Goal: Transaction & Acquisition: Purchase product/service

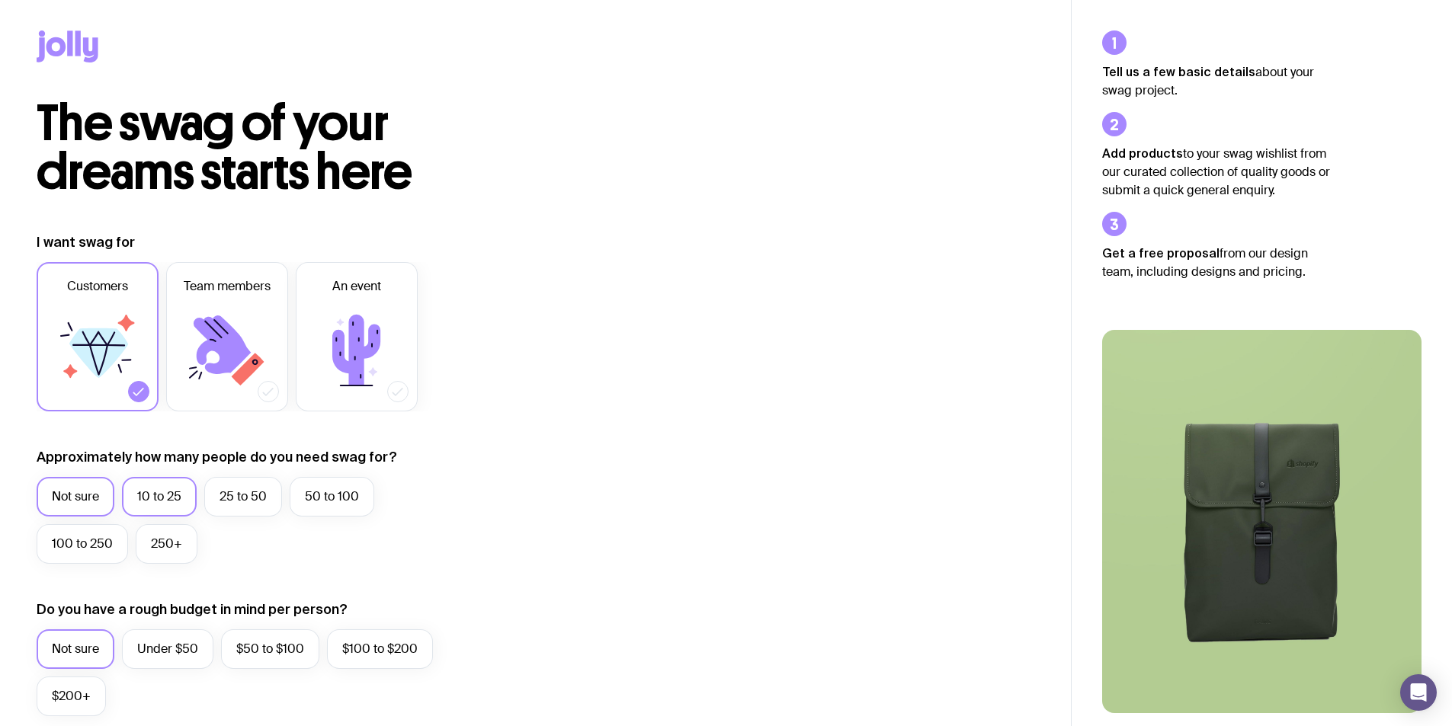
click at [148, 496] on label "10 to 25" at bounding box center [159, 497] width 75 height 40
click at [0, 0] on input "10 to 25" at bounding box center [0, 0] width 0 height 0
click at [360, 389] on icon at bounding box center [356, 350] width 91 height 91
click at [0, 0] on input "An event" at bounding box center [0, 0] width 0 height 0
click at [143, 396] on icon at bounding box center [138, 391] width 15 height 15
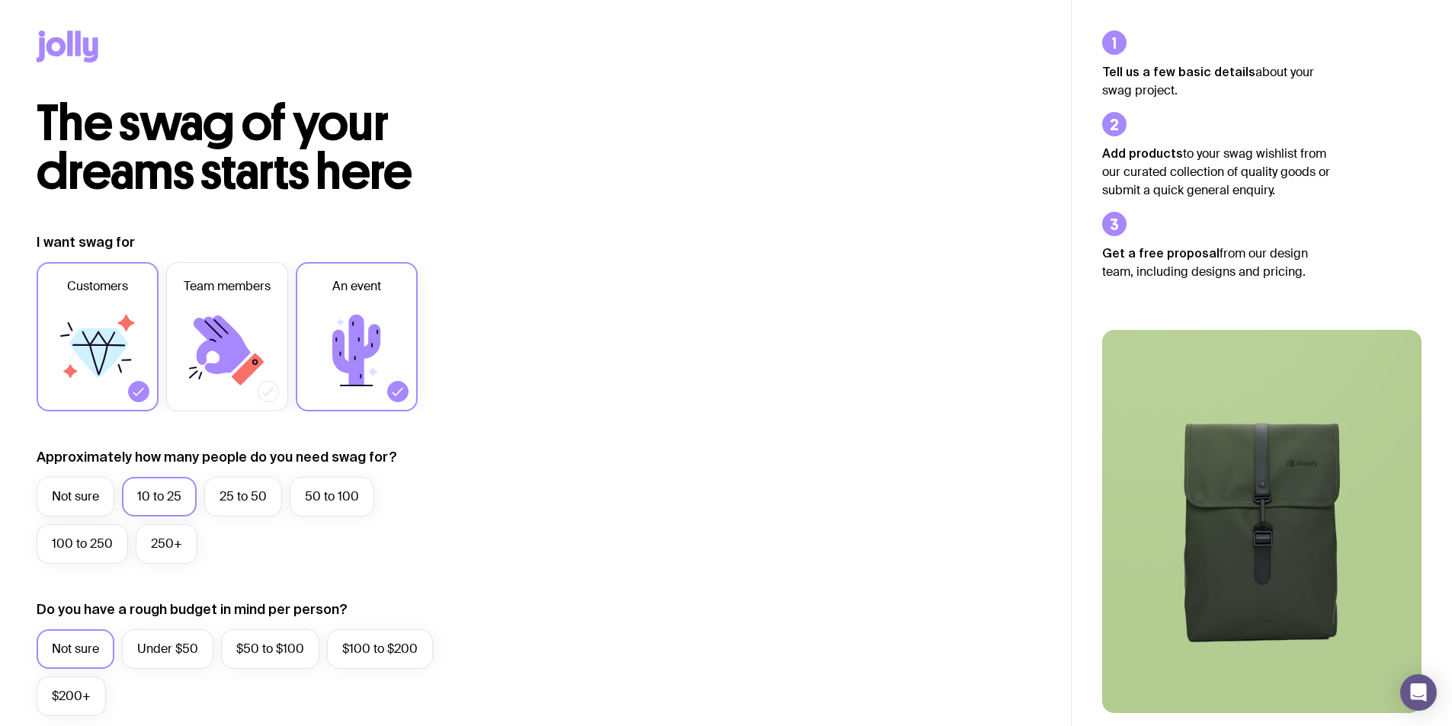
click at [0, 0] on input "Customers" at bounding box center [0, 0] width 0 height 0
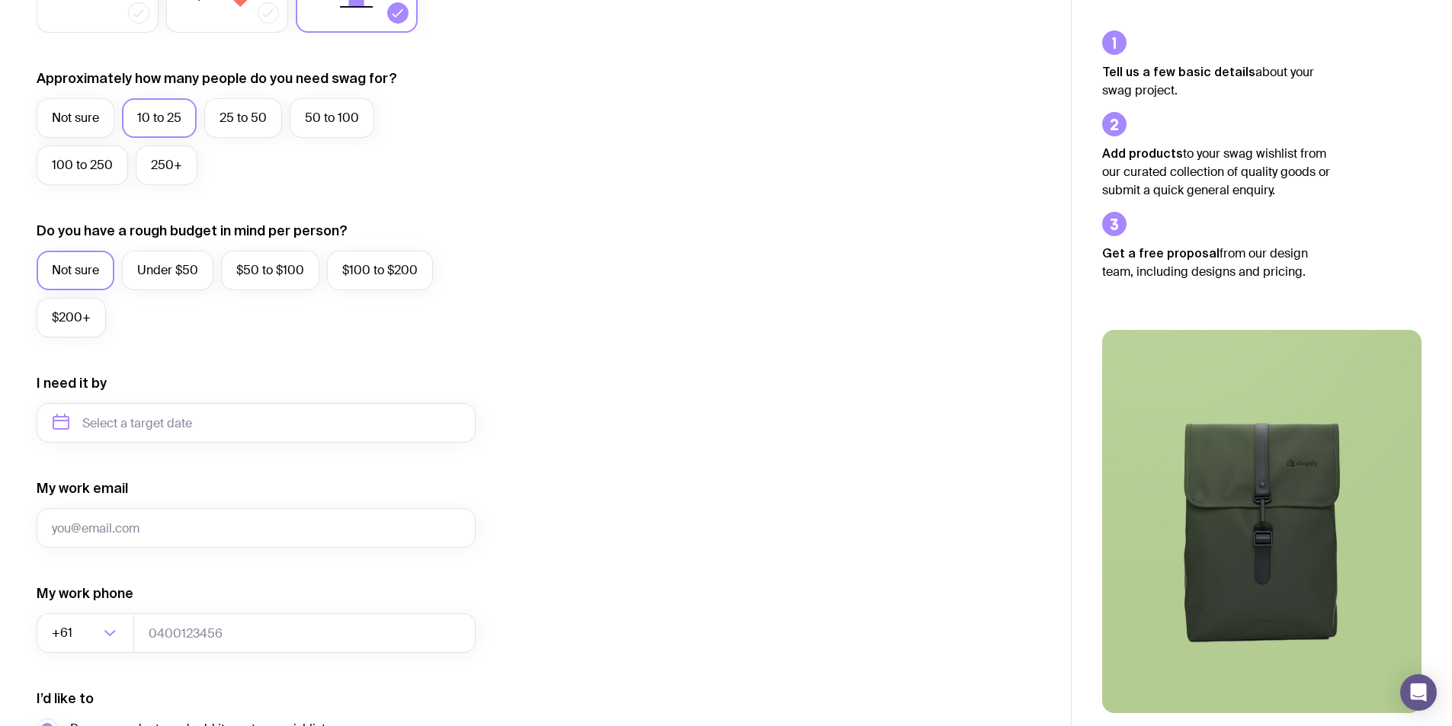
scroll to position [381, 0]
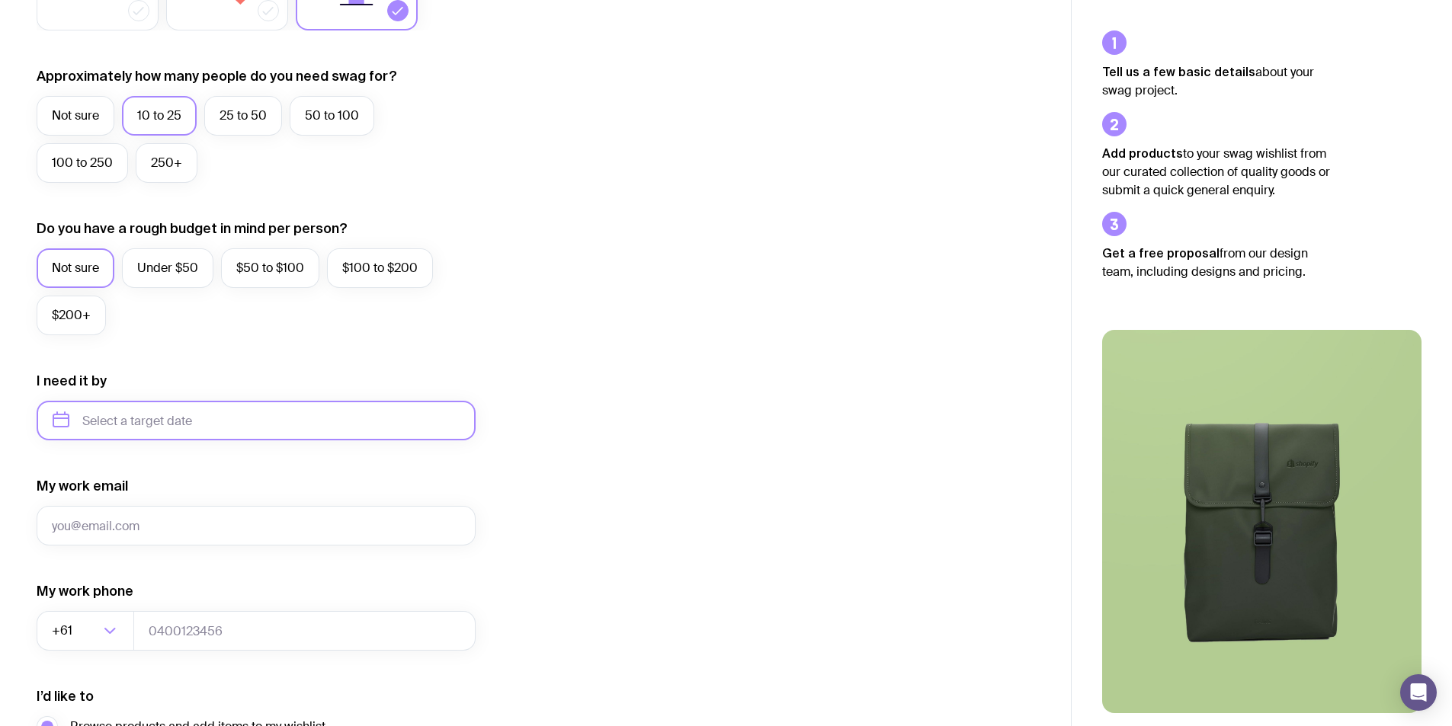
click at [261, 435] on input "text" at bounding box center [256, 421] width 439 height 40
click at [76, 607] on button "Oct" at bounding box center [72, 608] width 56 height 30
type input "[DATE]"
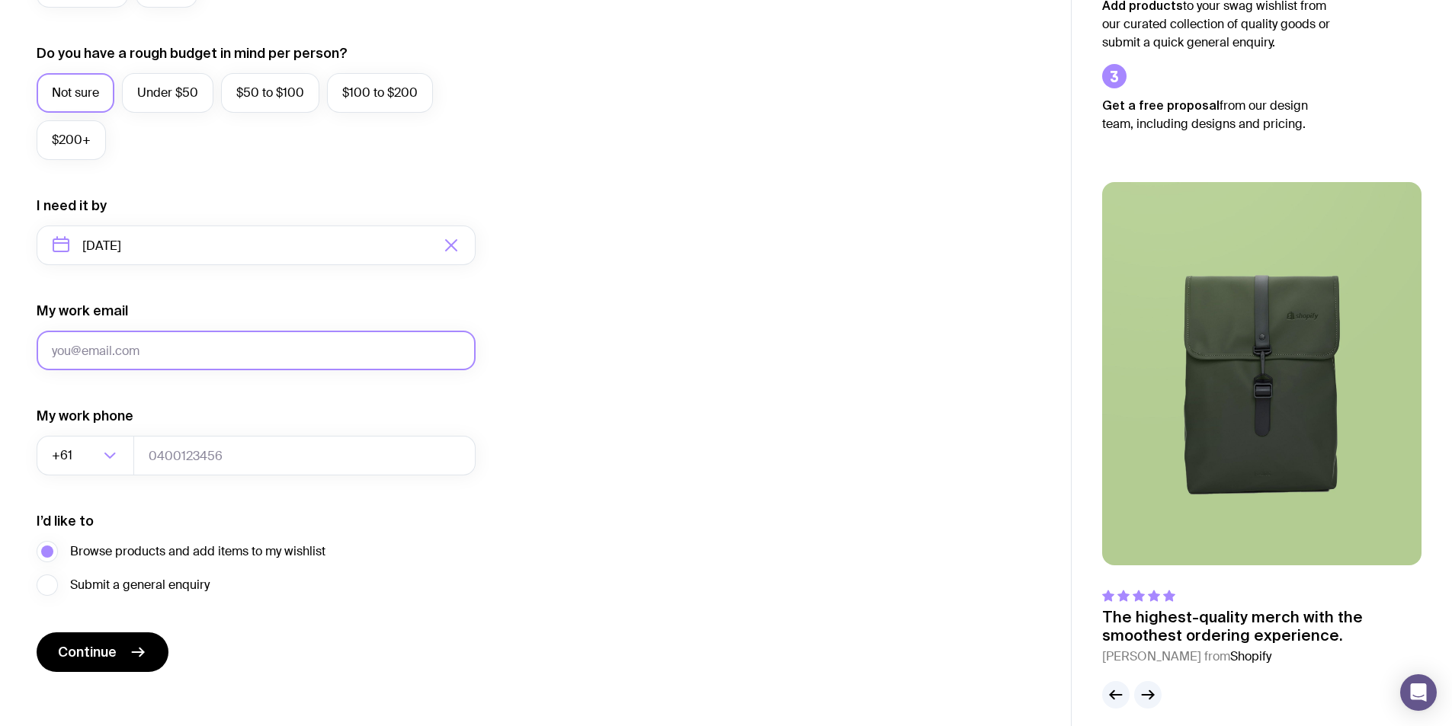
scroll to position [569, 0]
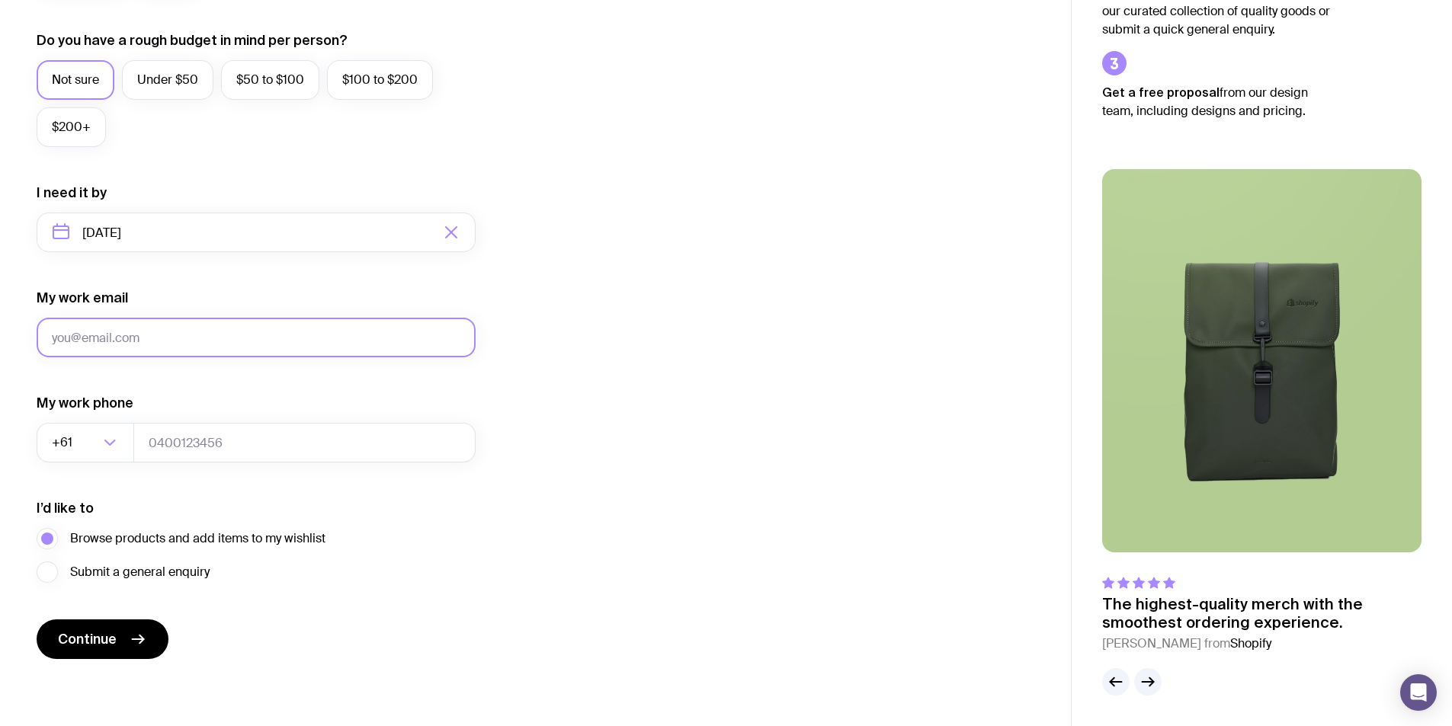
click at [130, 340] on input "My work email" at bounding box center [256, 338] width 439 height 40
type input "[EMAIL_ADDRESS][DOMAIN_NAME]"
type input "0478117148"
click at [658, 525] on div "I want swag for Customers Team members An event Approximately how many people d…" at bounding box center [536, 161] width 998 height 995
click at [104, 640] on span "Continue" at bounding box center [87, 639] width 59 height 18
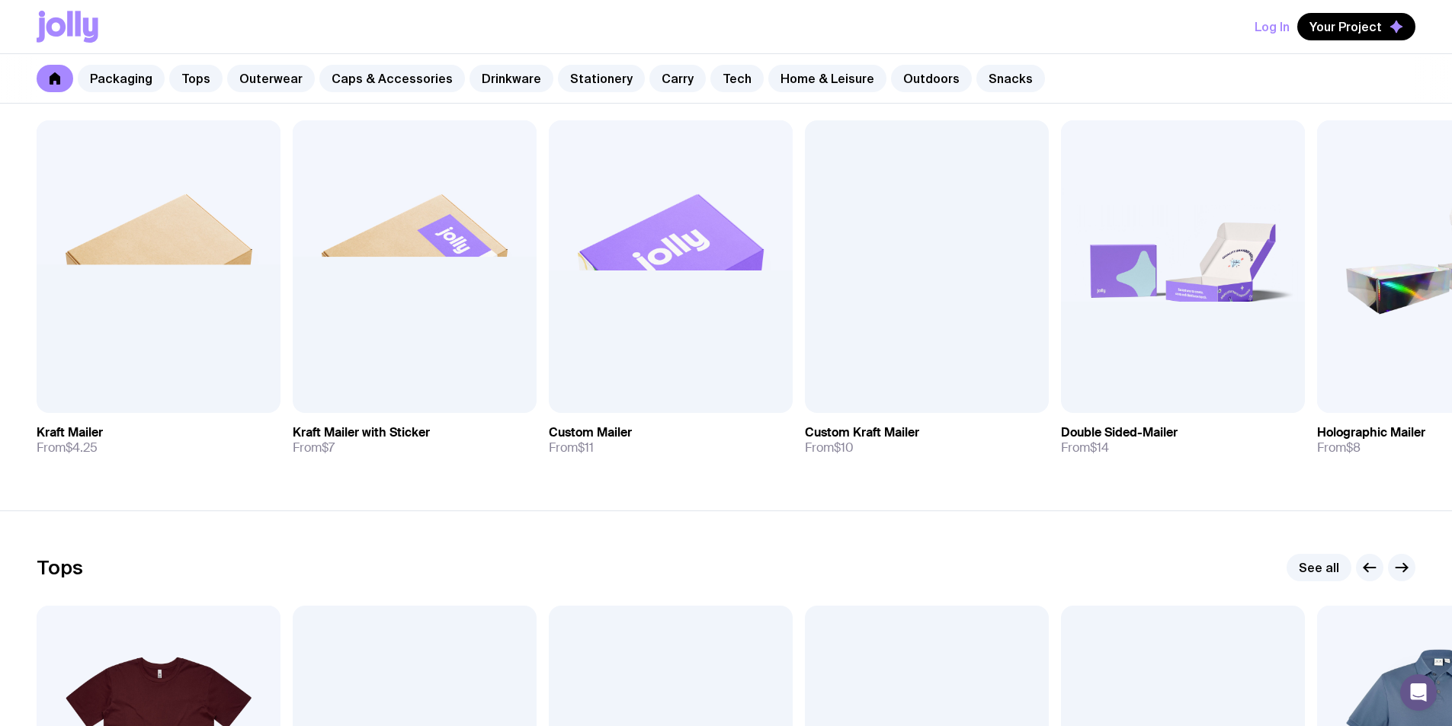
scroll to position [305, 0]
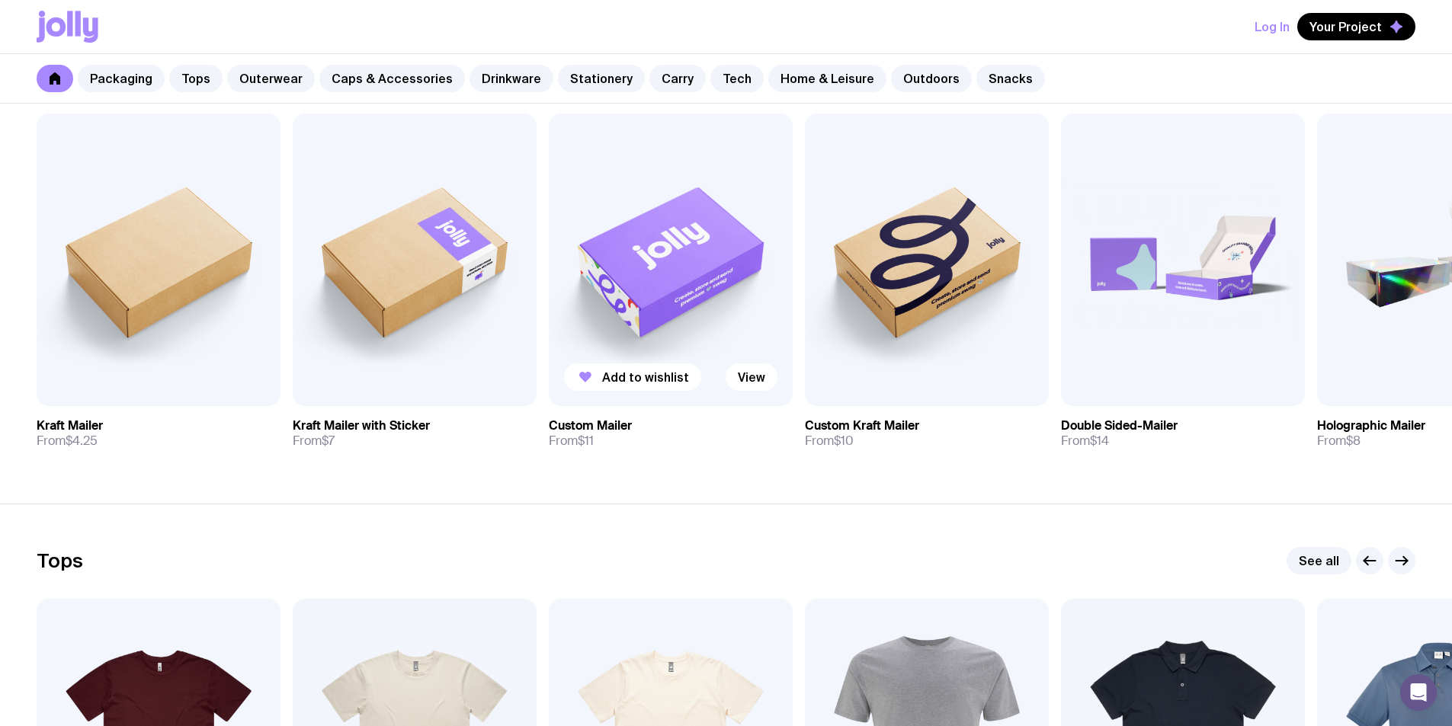
click at [676, 295] on img at bounding box center [671, 260] width 244 height 293
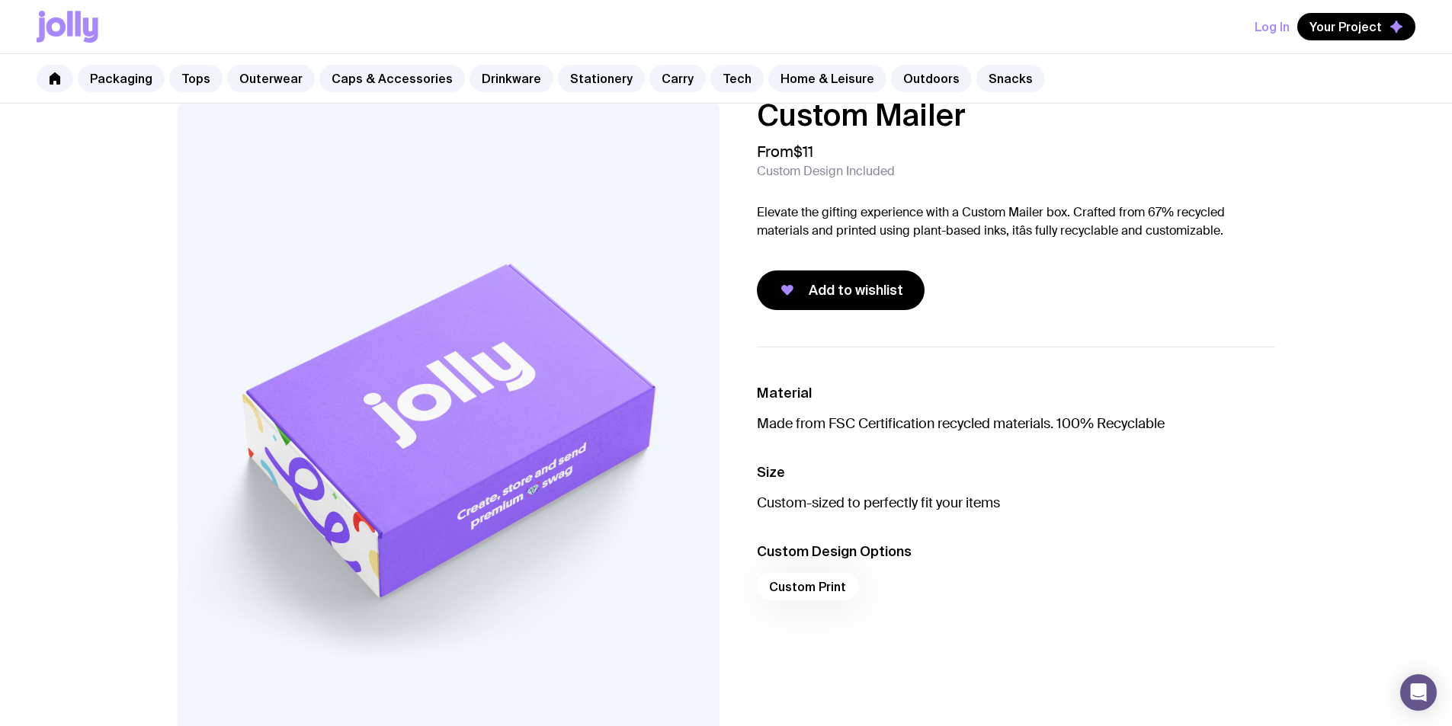
scroll to position [76, 0]
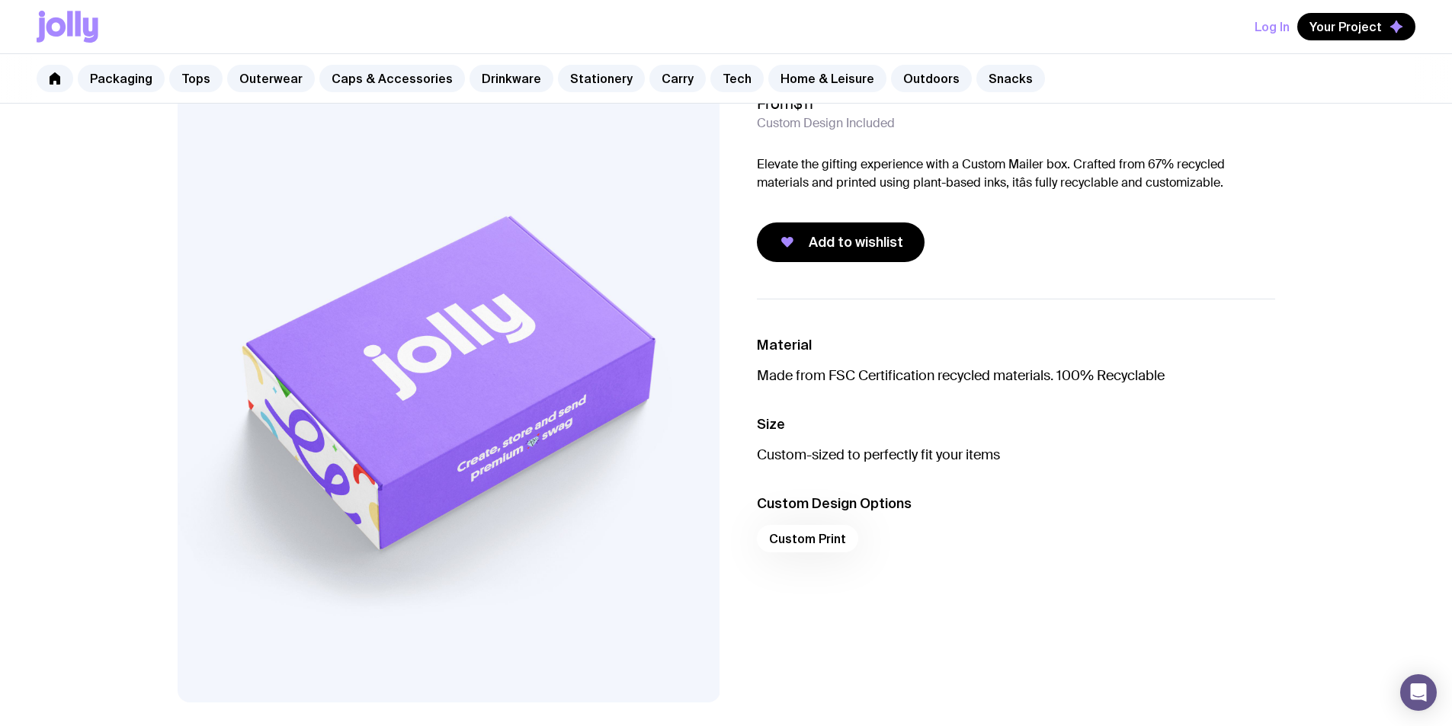
click at [1229, 554] on div "Custom Print" at bounding box center [1016, 543] width 518 height 37
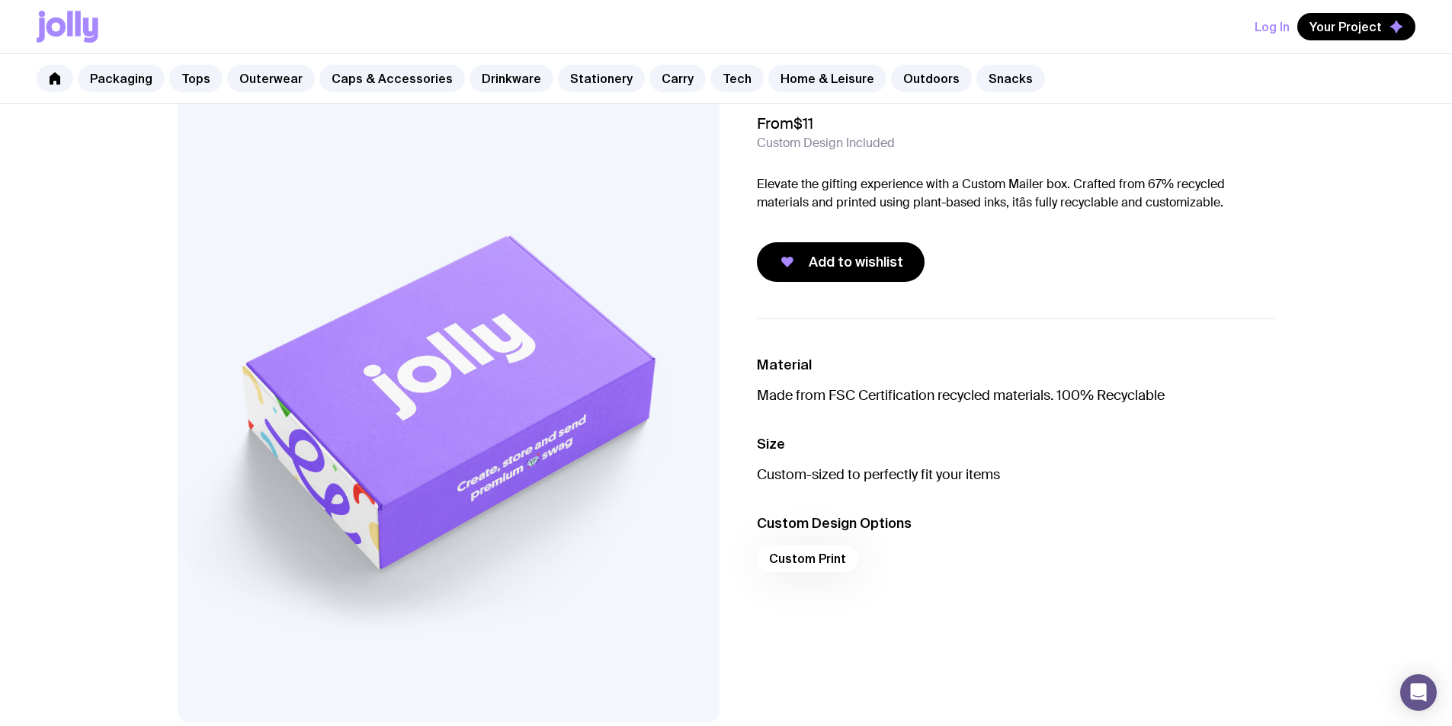
scroll to position [0, 0]
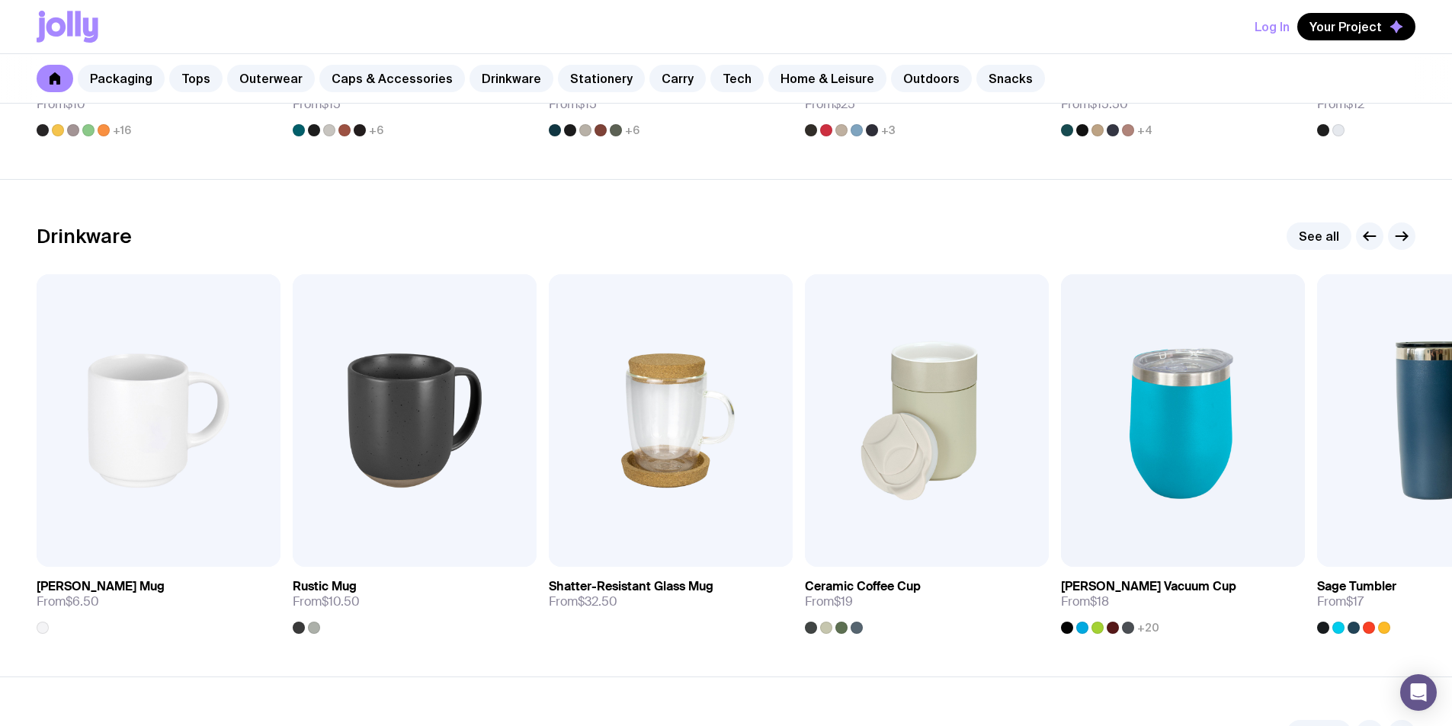
scroll to position [2134, 0]
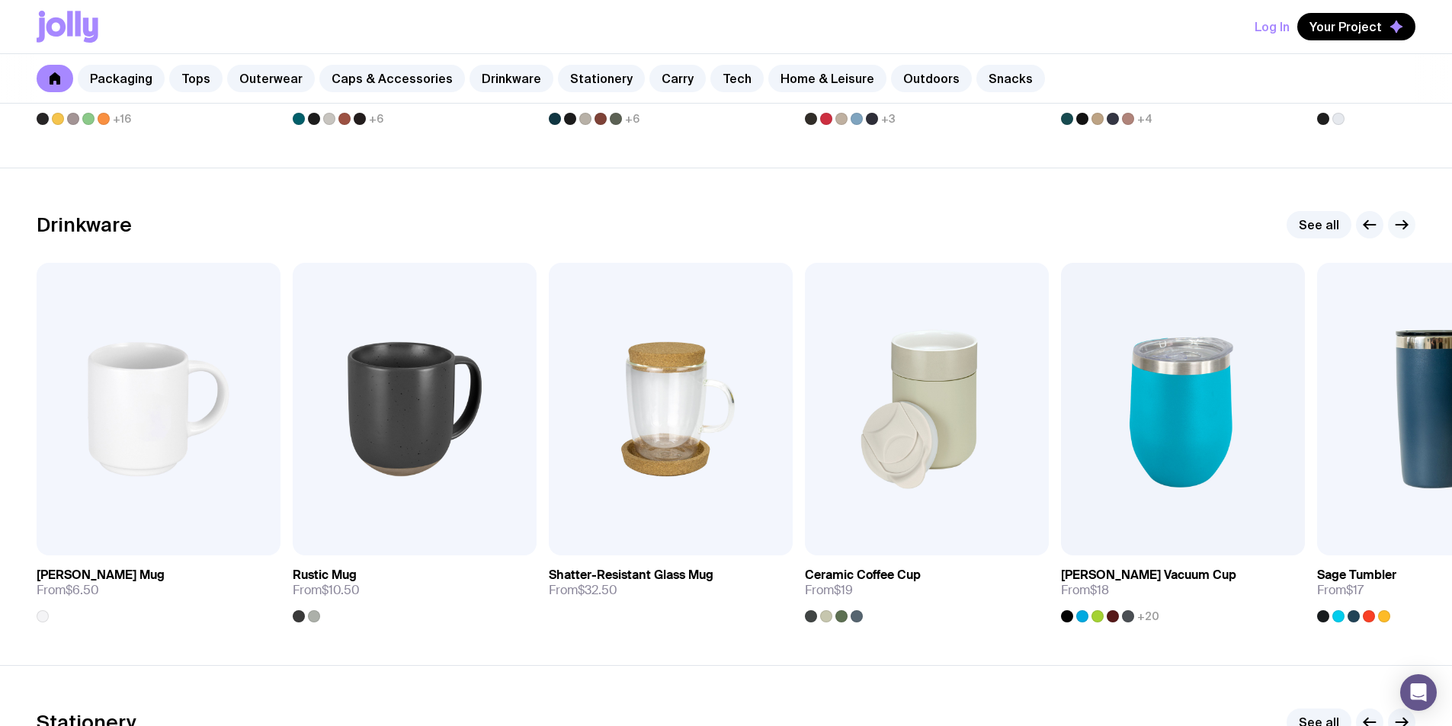
click at [1398, 227] on icon "button" at bounding box center [1401, 225] width 18 height 18
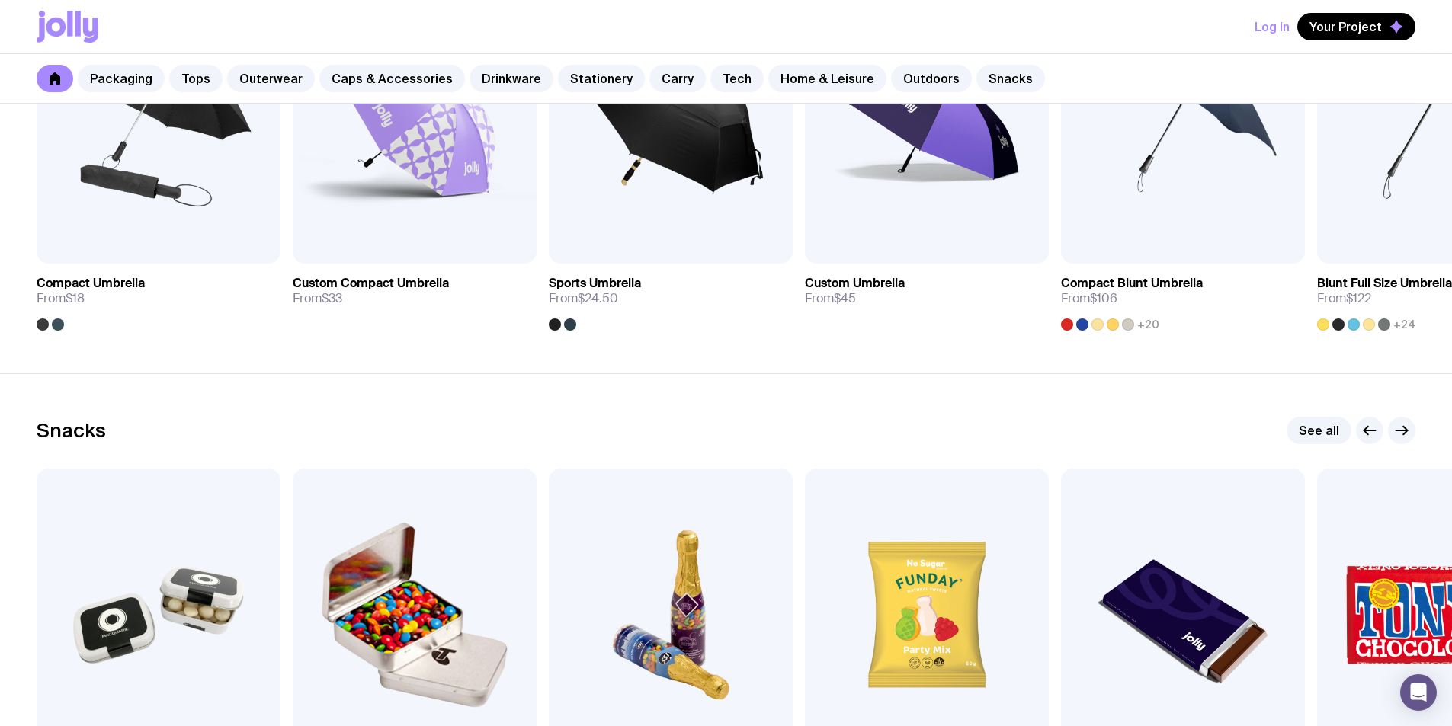
scroll to position [5106, 0]
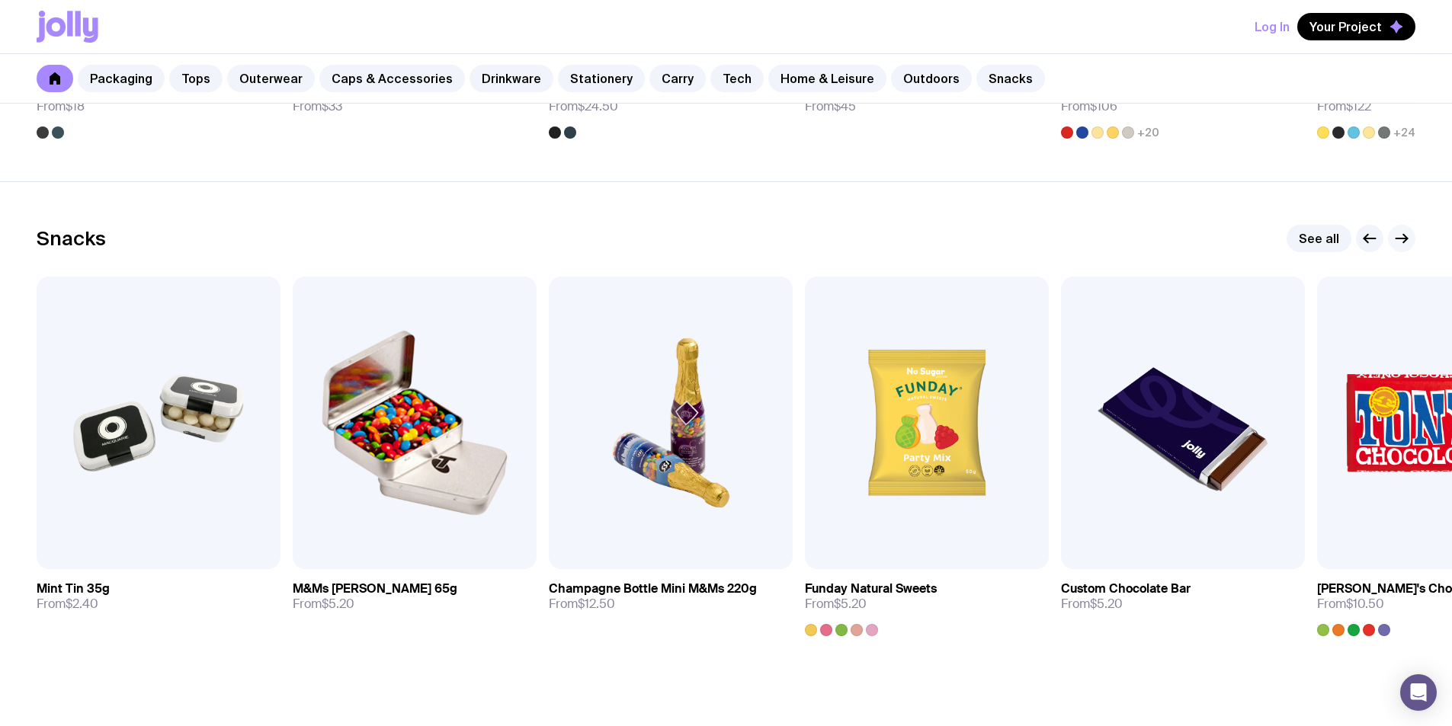
click at [1405, 231] on icon "button" at bounding box center [1401, 238] width 18 height 18
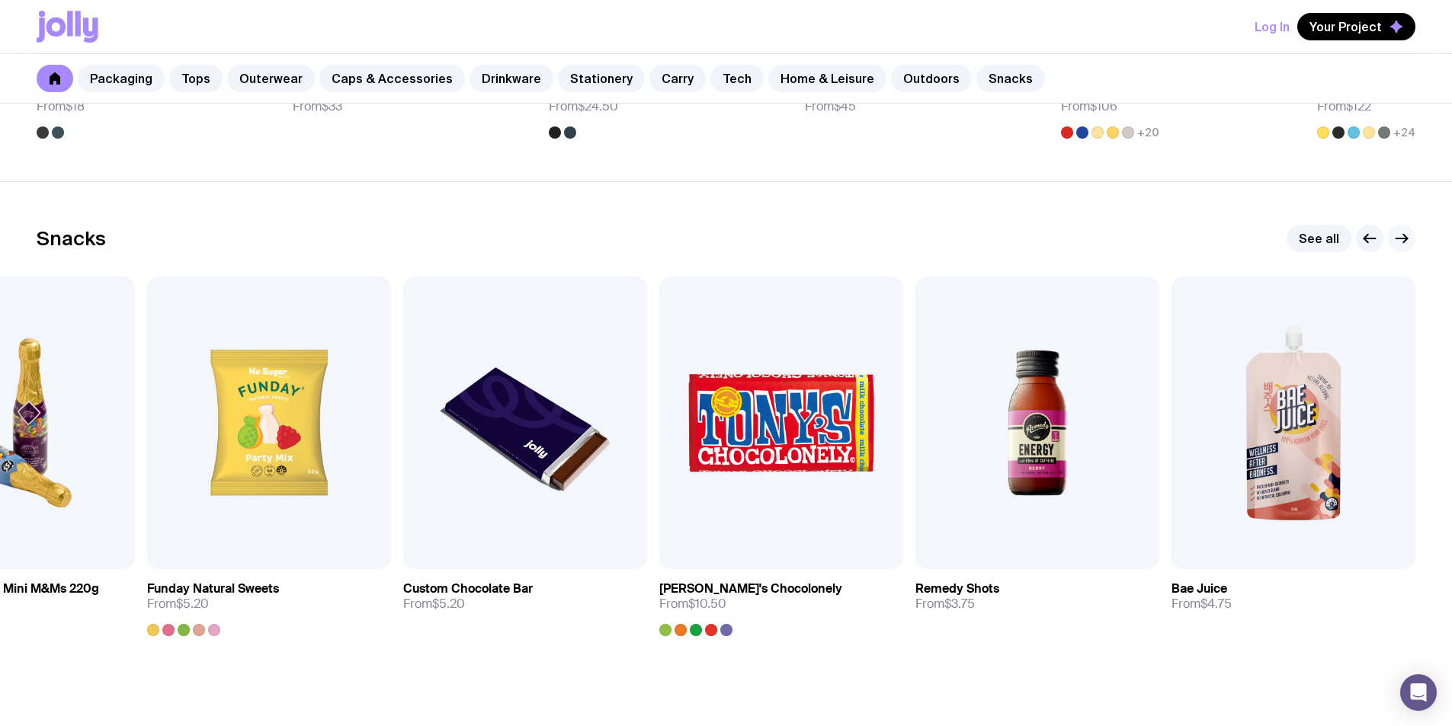
click at [1405, 231] on icon "button" at bounding box center [1401, 238] width 18 height 18
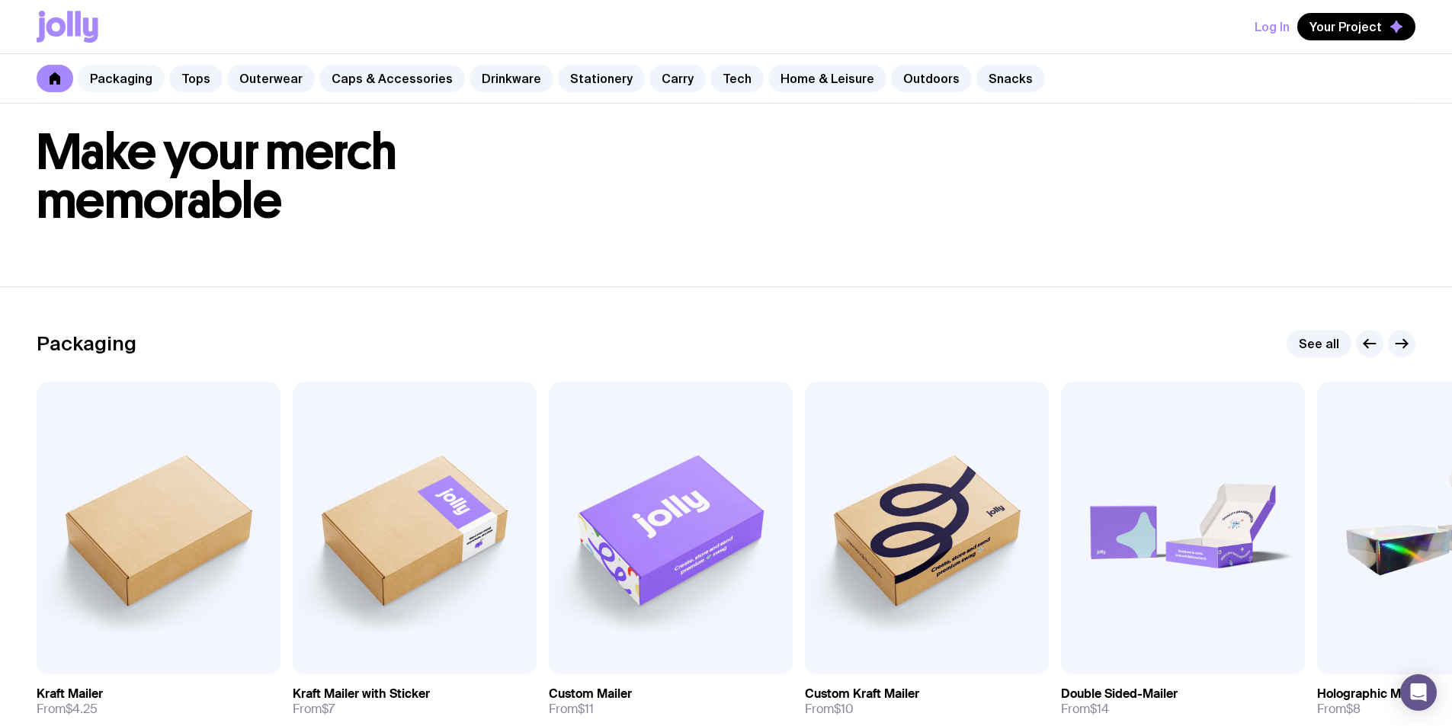
scroll to position [0, 0]
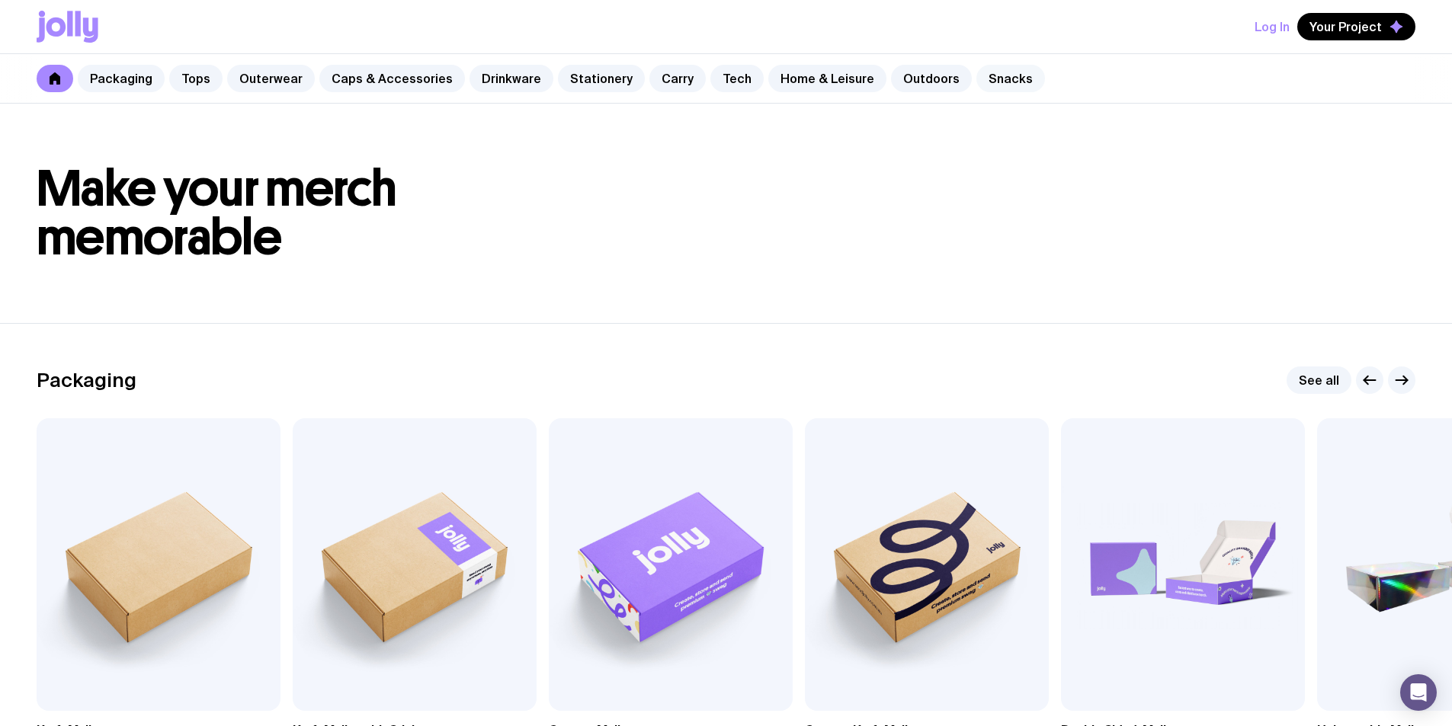
click at [997, 83] on link "Snacks" at bounding box center [1010, 78] width 69 height 27
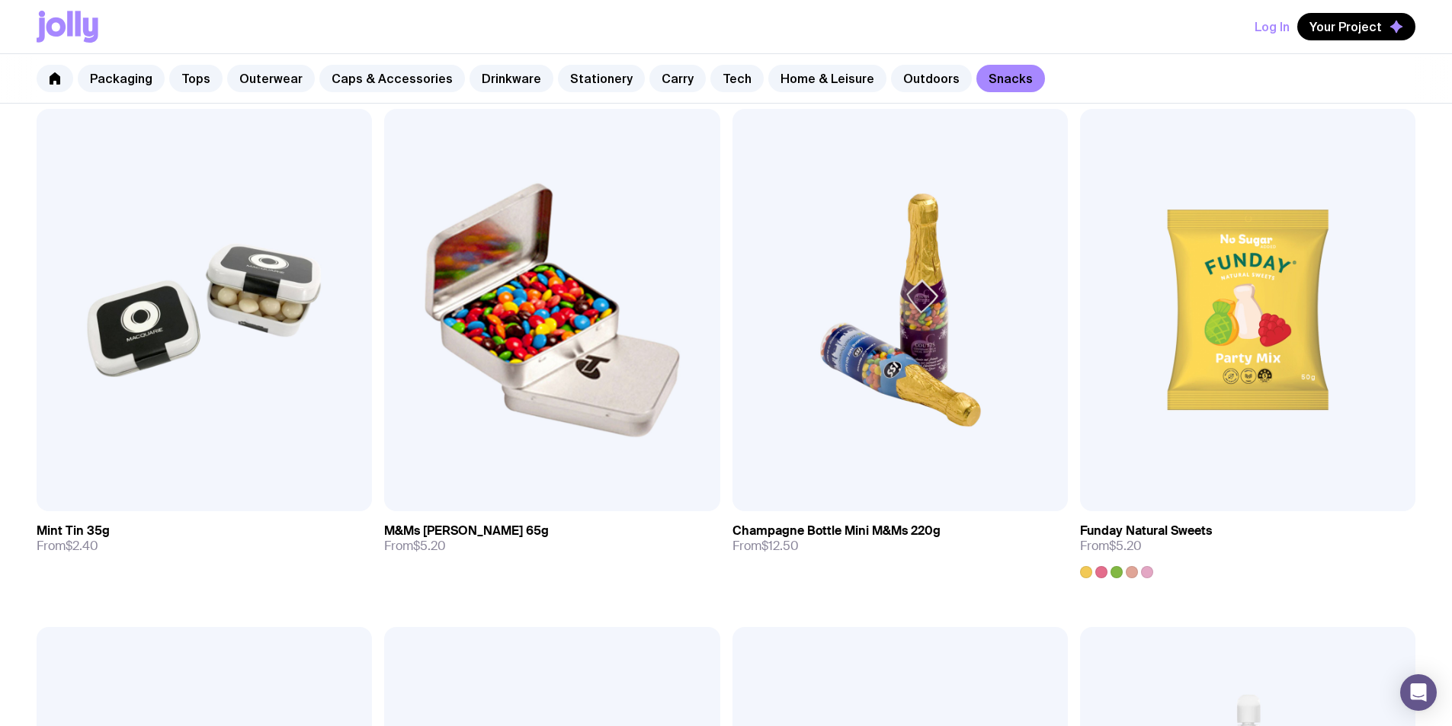
scroll to position [457, 0]
